Goal: Find specific page/section: Find specific page/section

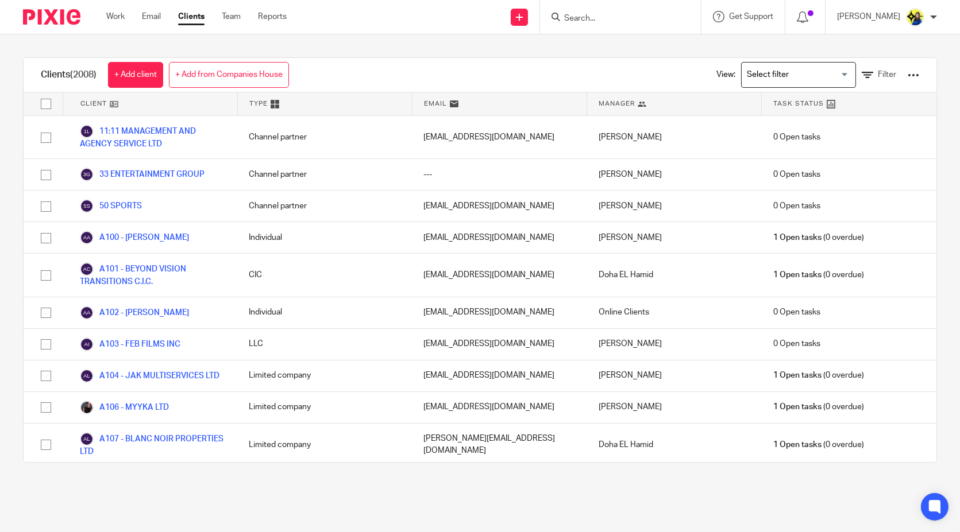
click at [643, 5] on div at bounding box center [620, 17] width 161 height 34
click at [636, 12] on form at bounding box center [624, 17] width 122 height 14
click at [636, 18] on input "Search" at bounding box center [614, 19] width 103 height 10
type input "dae"
click at [644, 50] on link at bounding box center [657, 49] width 194 height 26
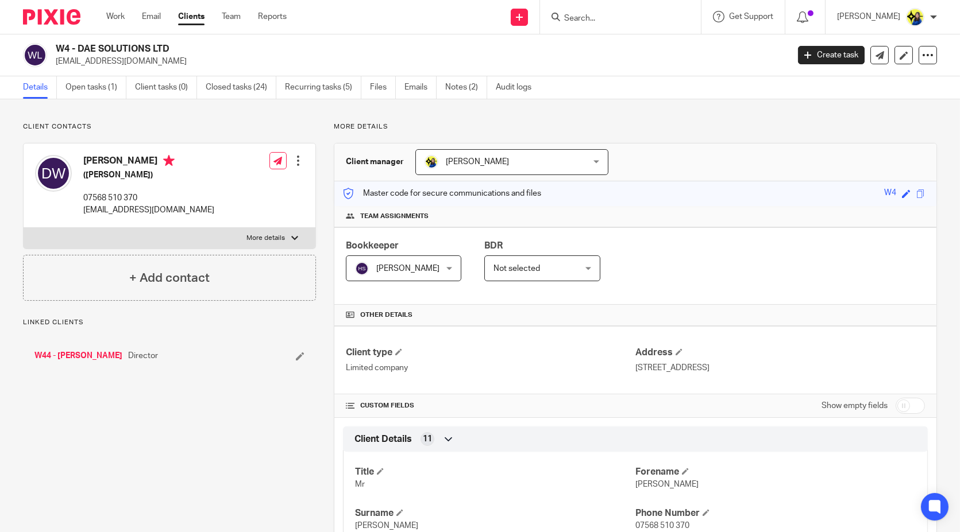
drag, startPoint x: 153, startPoint y: 65, endPoint x: 55, endPoint y: 59, distance: 97.9
click at [56, 59] on p "[EMAIL_ADDRESS][DOMAIN_NAME]" at bounding box center [418, 61] width 725 height 11
copy p "[EMAIL_ADDRESS][DOMAIN_NAME]"
click at [466, 85] on link "Notes (2)" at bounding box center [466, 87] width 42 height 22
